Goal: Navigation & Orientation: Understand site structure

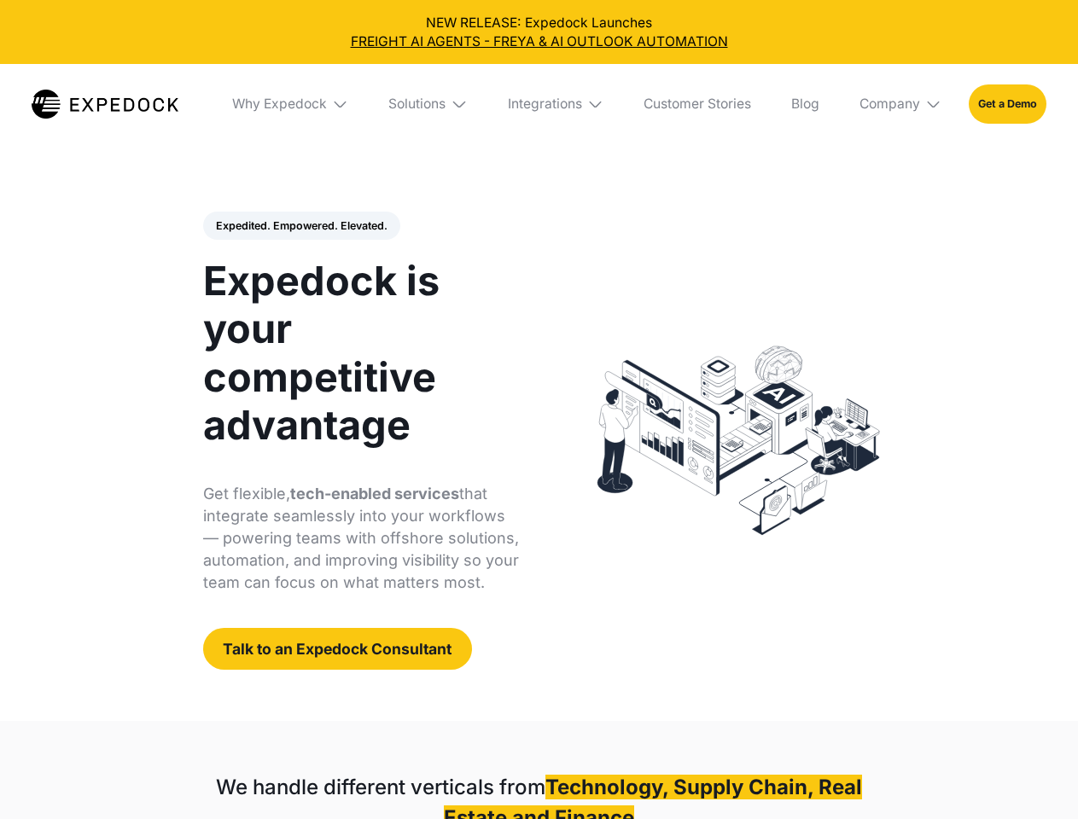
select select
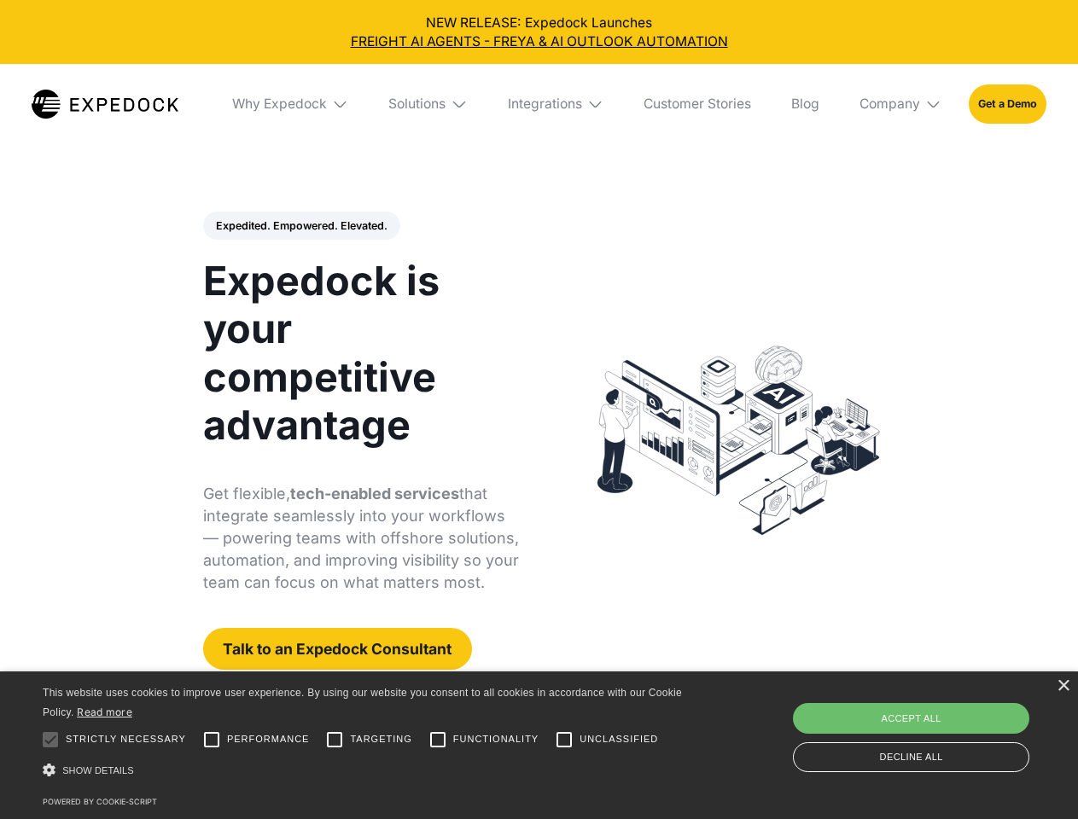
click at [538, 104] on div "Integrations" at bounding box center [545, 104] width 74 height 17
click at [291, 104] on div "Why Expedock" at bounding box center [265, 104] width 95 height 17
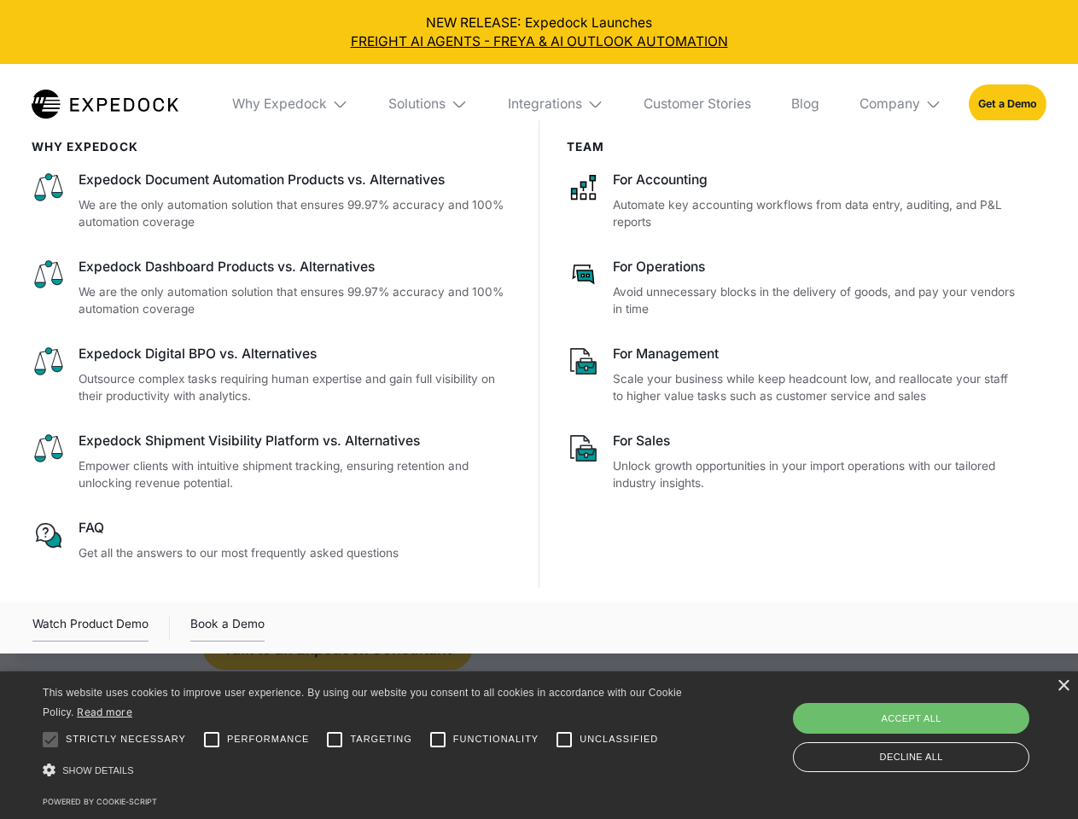
click at [429, 104] on div "Solutions" at bounding box center [416, 104] width 57 height 17
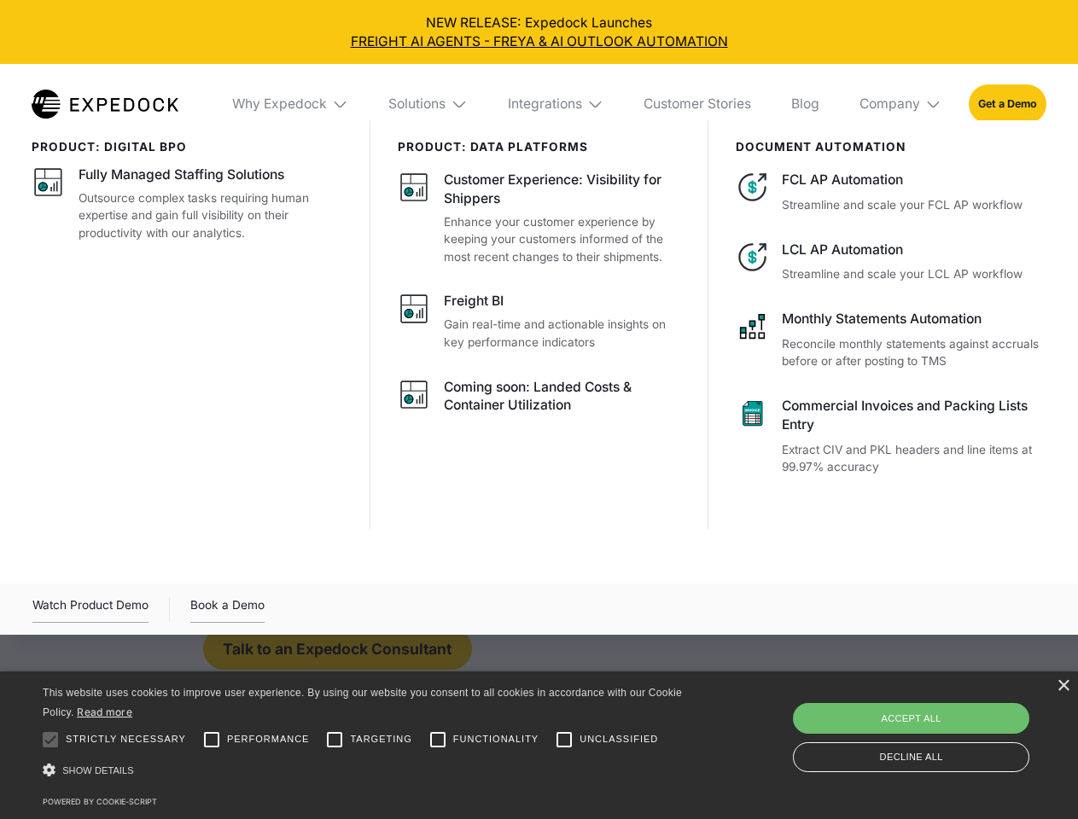
click at [556, 104] on div "Integrations" at bounding box center [545, 104] width 74 height 17
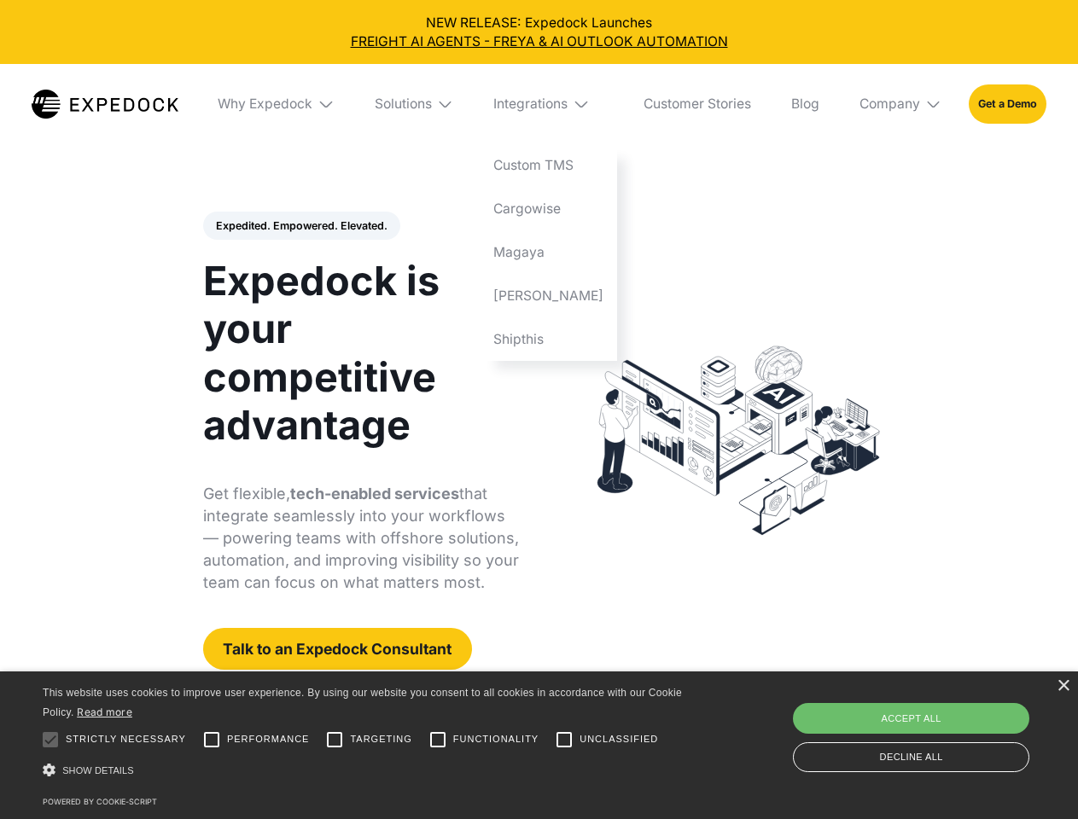
click at [901, 104] on div "Company" at bounding box center [889, 104] width 61 height 17
click at [300, 226] on div "Expedited. Empowered. Elevated. Automate Freight Document Extraction at 99.97% …" at bounding box center [361, 441] width 317 height 459
click at [50, 740] on div at bounding box center [50, 740] width 34 height 34
click at [212, 740] on input "Performance" at bounding box center [212, 740] width 34 height 34
checkbox input "true"
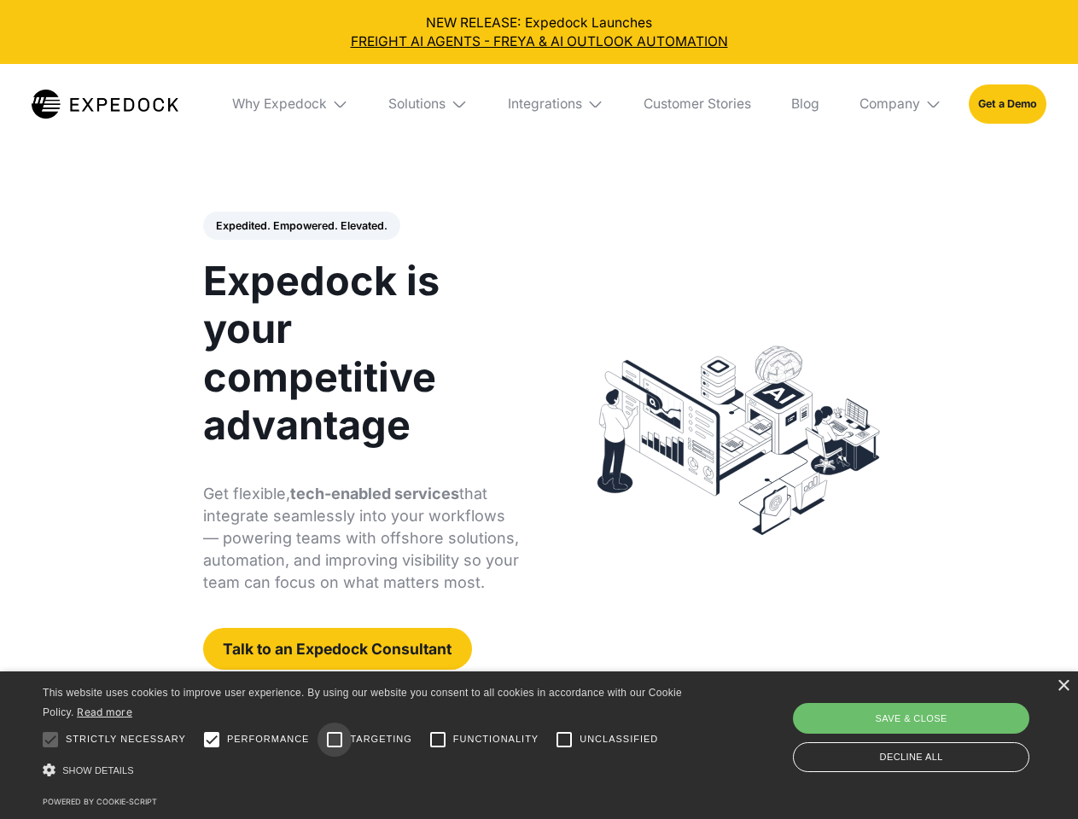
click at [334, 740] on input "Targeting" at bounding box center [334, 740] width 34 height 34
checkbox input "true"
click at [438, 740] on input "Functionality" at bounding box center [438, 740] width 34 height 34
checkbox input "true"
